Goal: Information Seeking & Learning: Understand process/instructions

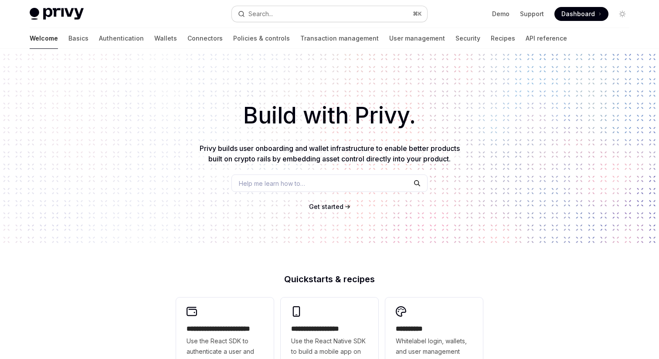
click at [264, 9] on div "Search..." at bounding box center [260, 14] width 24 height 10
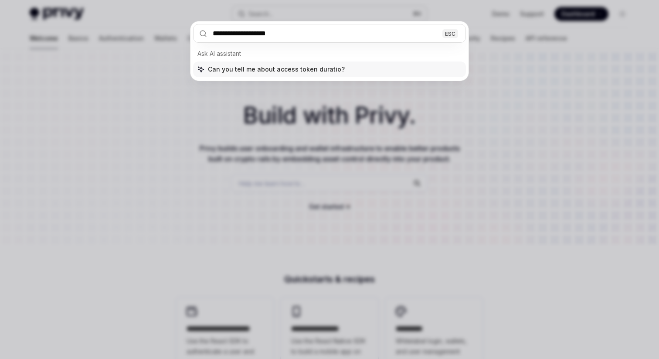
type input "**********"
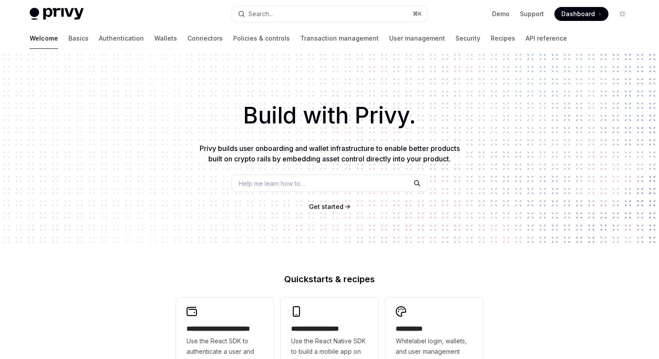
scroll to position [49, 0]
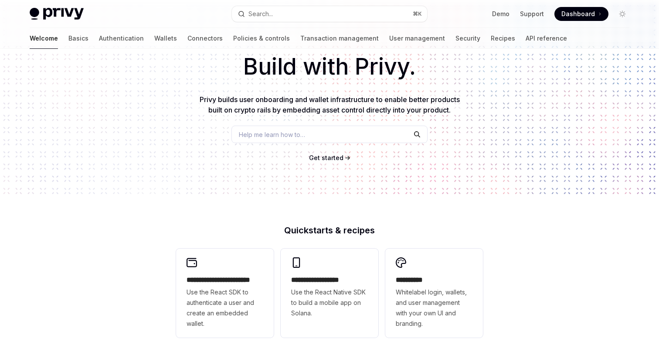
type textarea "*"
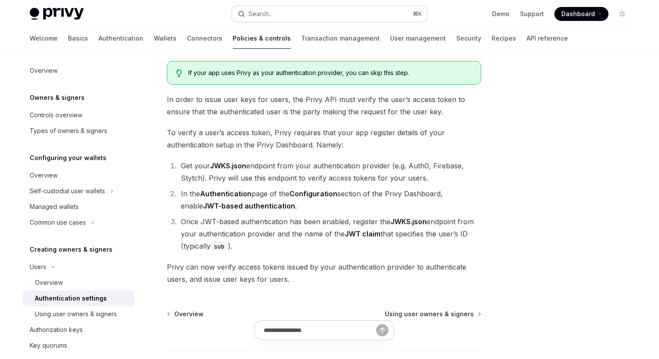
click at [262, 16] on div "Search..." at bounding box center [260, 14] width 24 height 10
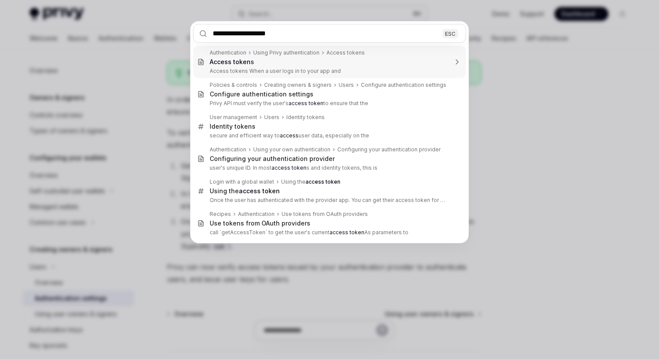
type input "**********"
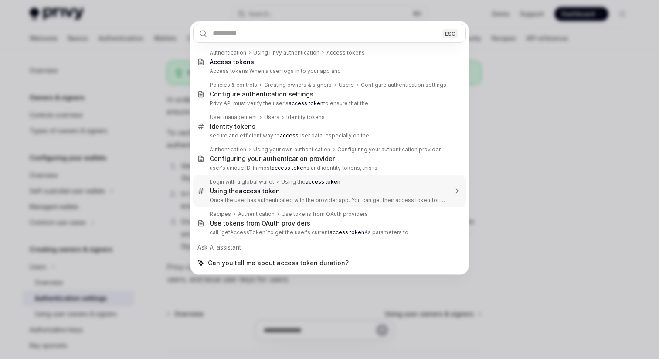
type textarea "*"
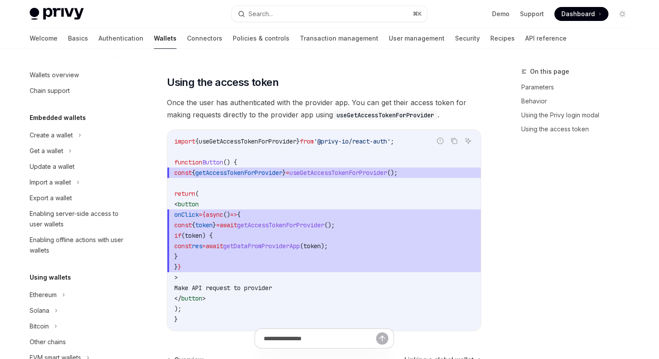
scroll to position [500, 0]
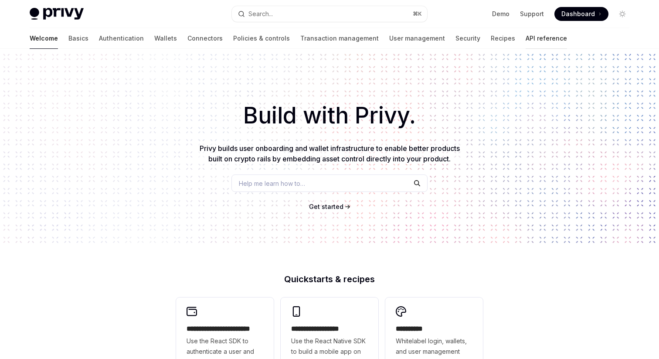
click at [526, 34] on link "API reference" at bounding box center [546, 38] width 41 height 21
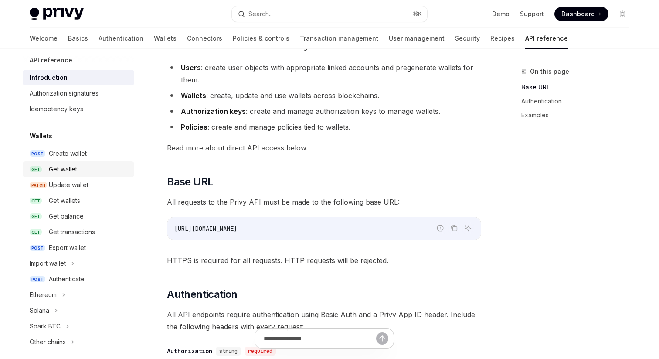
scroll to position [9, 0]
click at [75, 284] on link "POST Authenticate" at bounding box center [79, 278] width 112 height 16
type textarea "*"
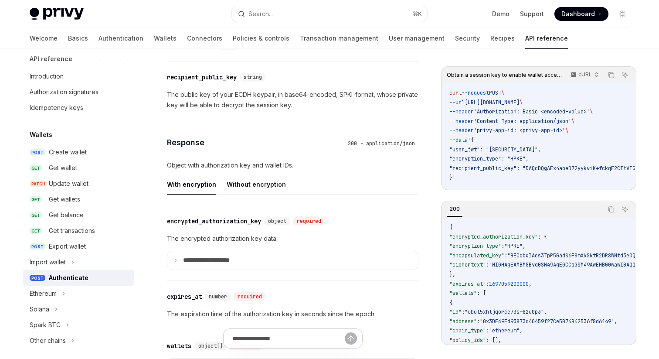
scroll to position [744, 0]
